Goal: Task Accomplishment & Management: Complete application form

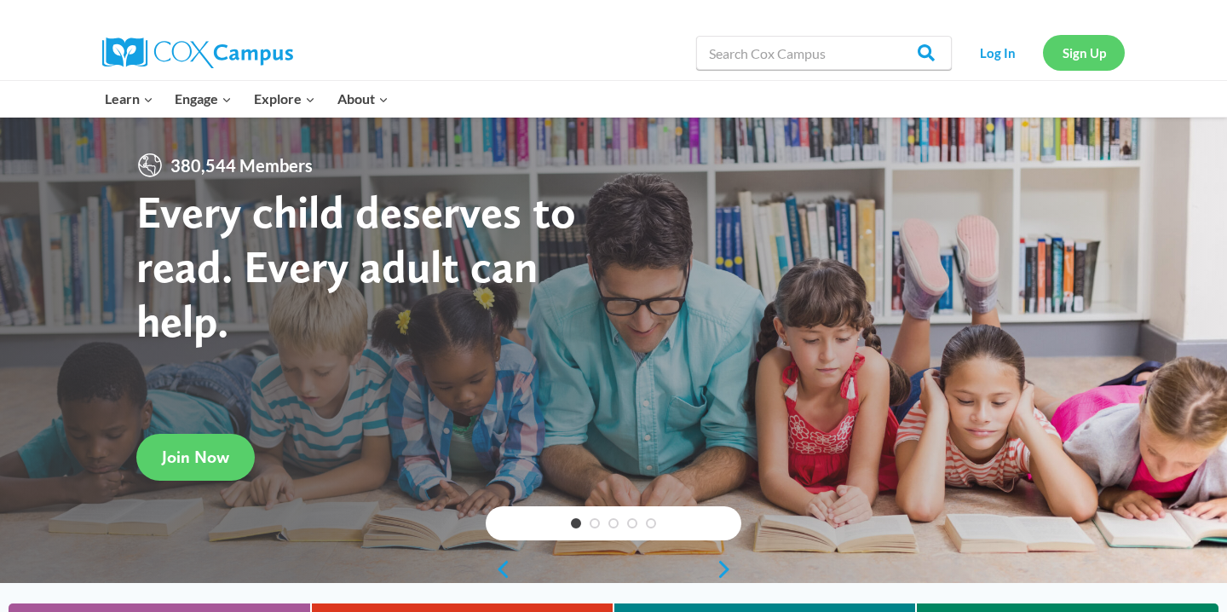
click at [1111, 39] on link "Sign Up" at bounding box center [1084, 52] width 82 height 35
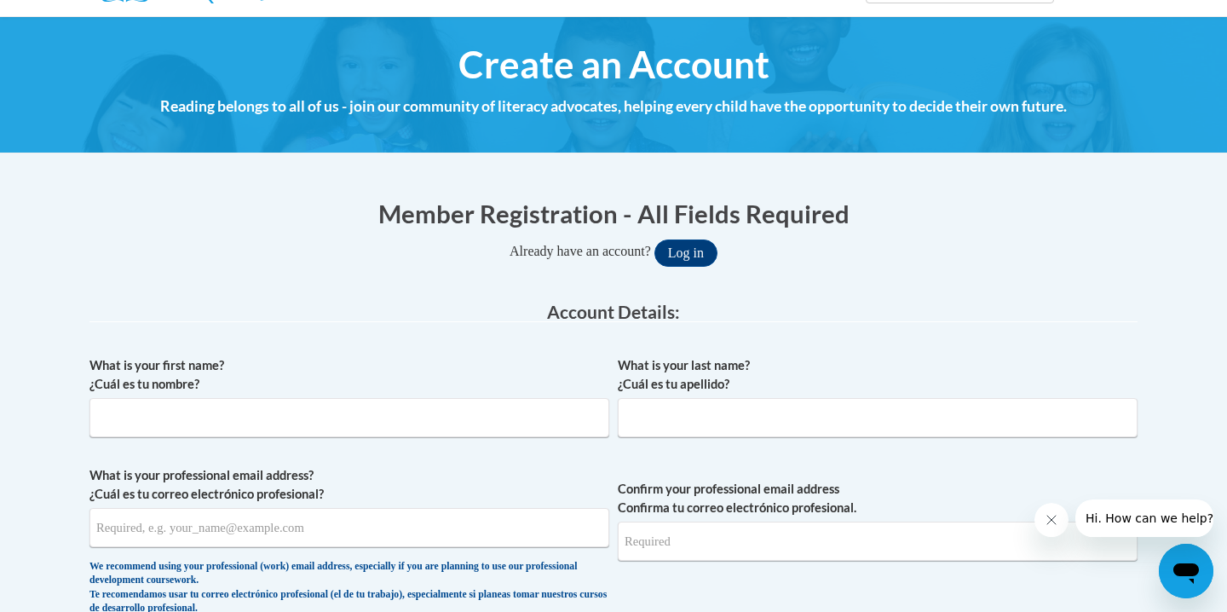
scroll to position [203, 0]
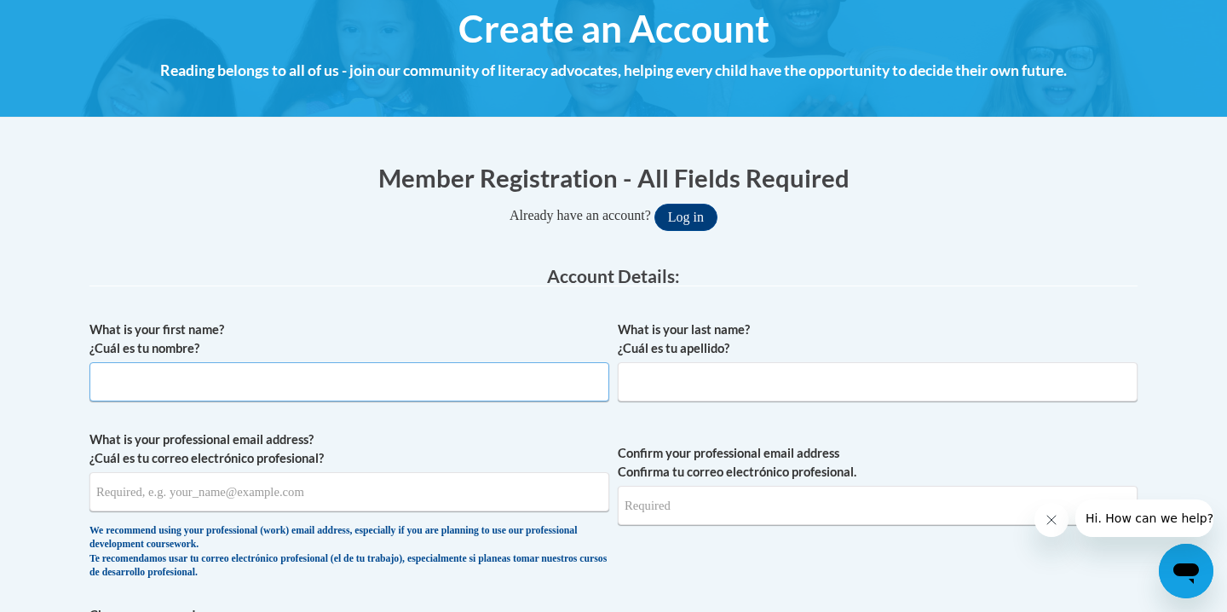
click at [493, 391] on input "What is your first name? ¿Cuál es tu nombre?" at bounding box center [349, 381] width 520 height 39
type input "Lesli"
type input "[PERSON_NAME]"
type input "[EMAIL_ADDRESS][DOMAIN_NAME]"
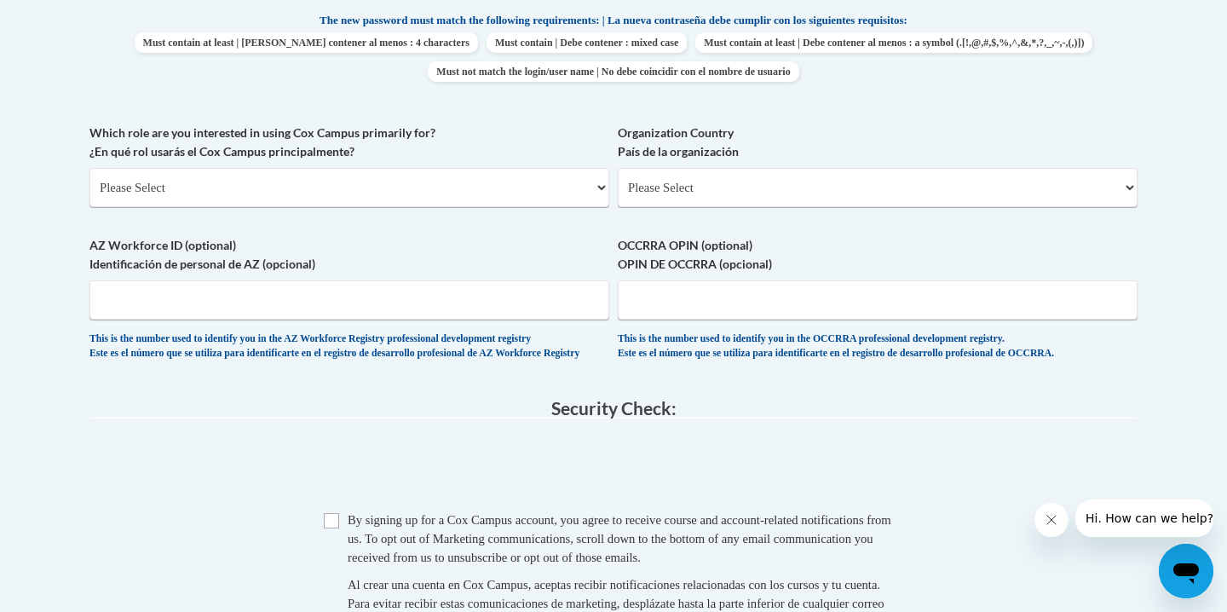
scroll to position [915, 0]
click at [637, 132] on label "Organization Country País de la organización" at bounding box center [878, 141] width 520 height 37
click at [637, 167] on select "Please Select [GEOGRAPHIC_DATA] | [GEOGRAPHIC_DATA] Outside of [GEOGRAPHIC_DATA…" at bounding box center [878, 186] width 520 height 39
